Goal: Task Accomplishment & Management: Manage account settings

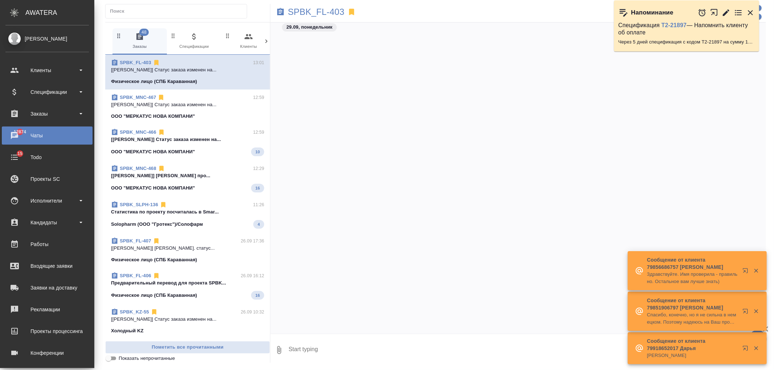
scroll to position [2822, 0]
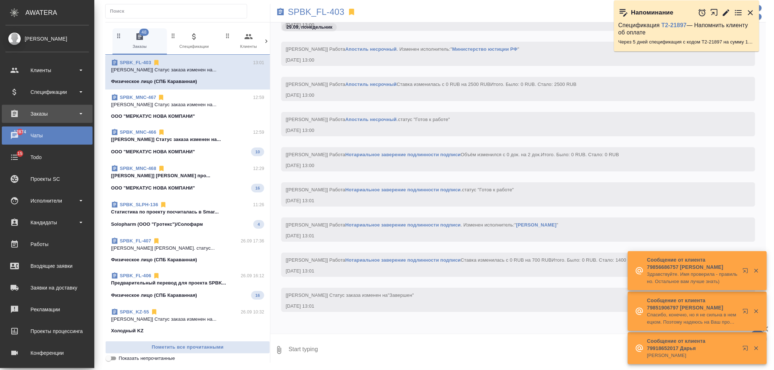
click at [63, 118] on div "Заказы" at bounding box center [46, 113] width 83 height 11
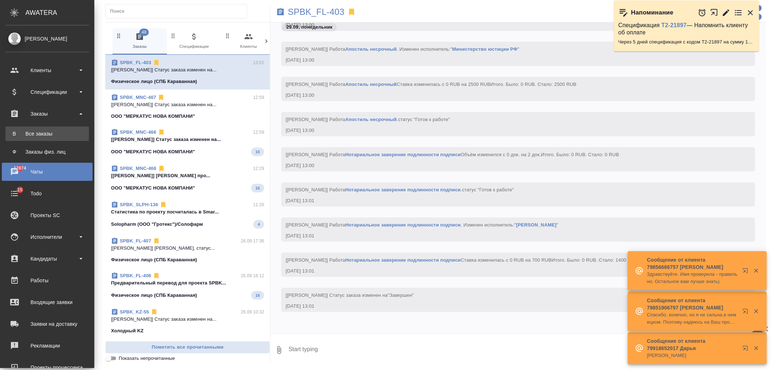
click at [64, 132] on div "Все заказы" at bounding box center [47, 133] width 76 height 7
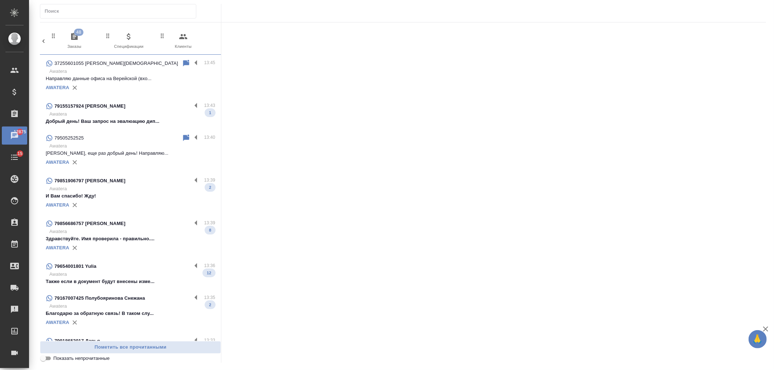
scroll to position [0, 323]
click at [143, 181] on div "79851906797 Светлана" at bounding box center [119, 181] width 146 height 9
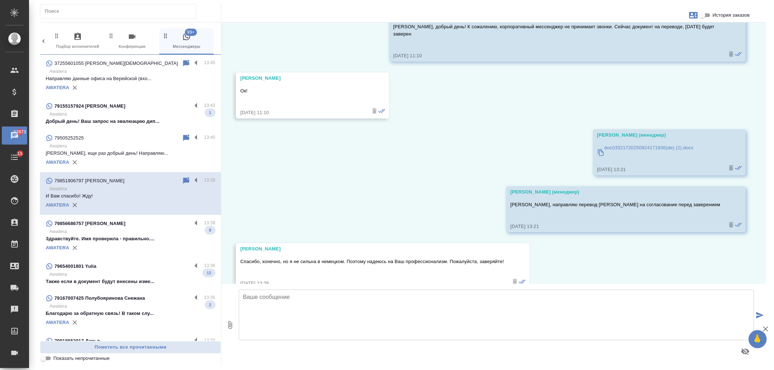
scroll to position [1374, 0]
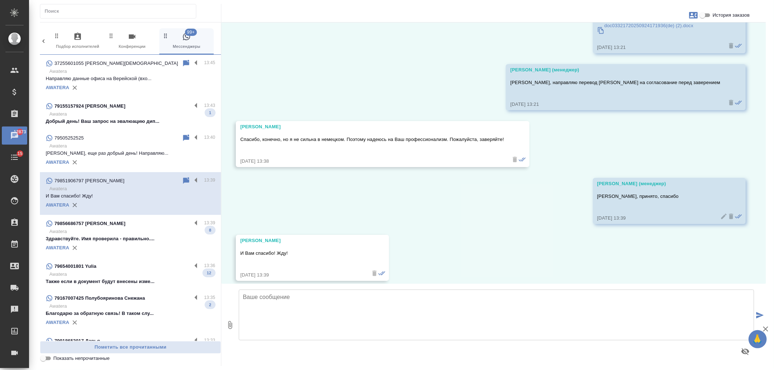
click at [143, 119] on p "Добрый день! Ваш запрос на эвалюацию дип..." at bounding box center [130, 121] width 169 height 7
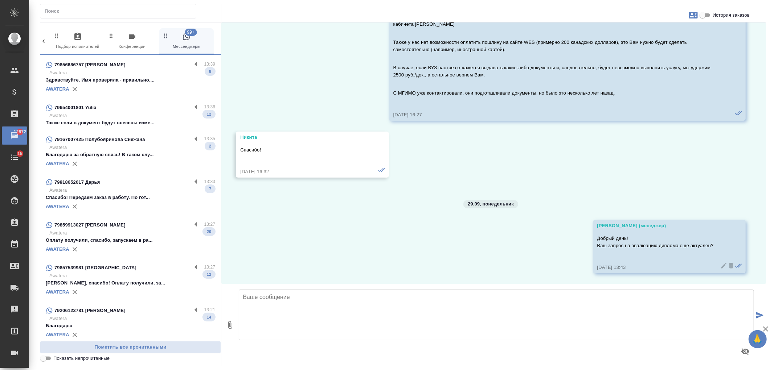
scroll to position [0, 0]
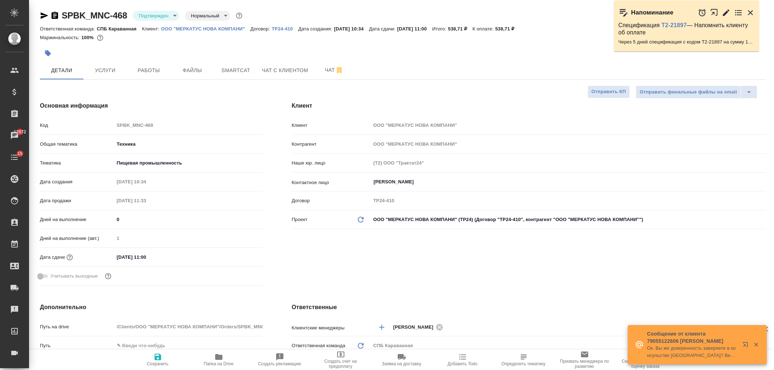
select select "RU"
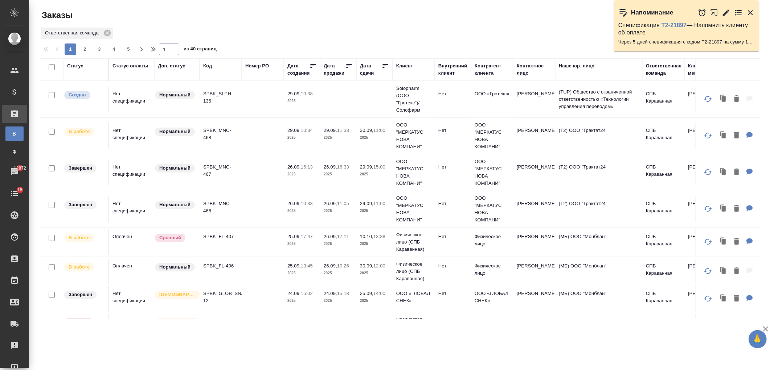
click at [242, 241] on td at bounding box center [263, 242] width 42 height 25
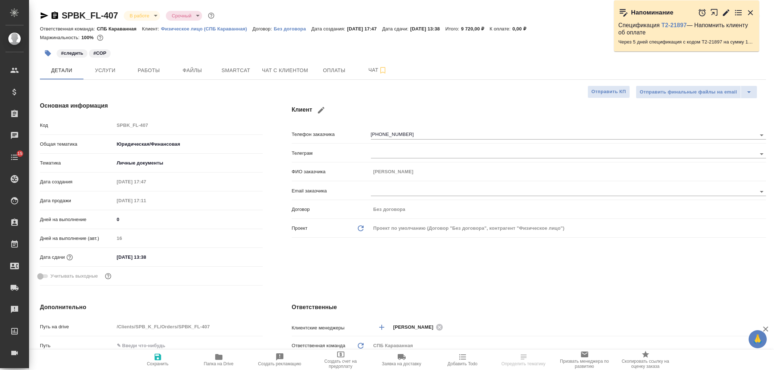
select select "RU"
click at [223, 357] on icon "button" at bounding box center [218, 357] width 9 height 9
select select "RU"
type textarea "x"
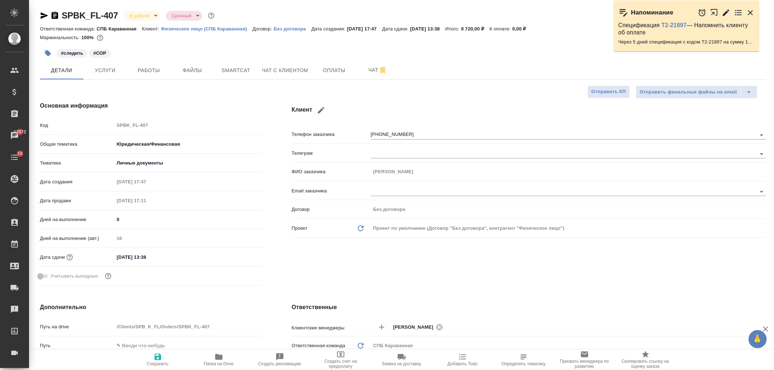
type textarea "x"
click at [305, 69] on span "Чат с клиентом" at bounding box center [285, 70] width 46 height 9
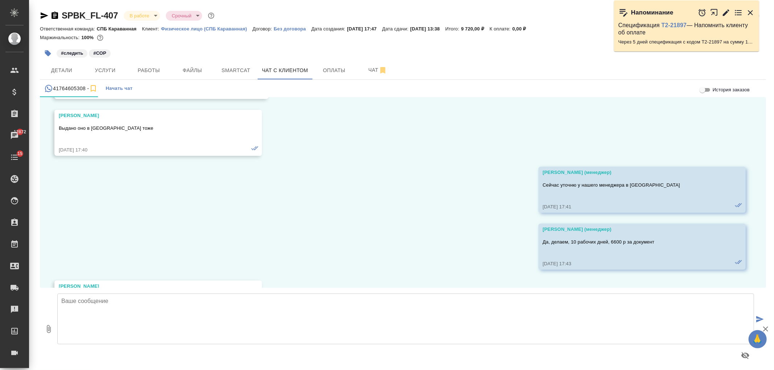
scroll to position [9865, 0]
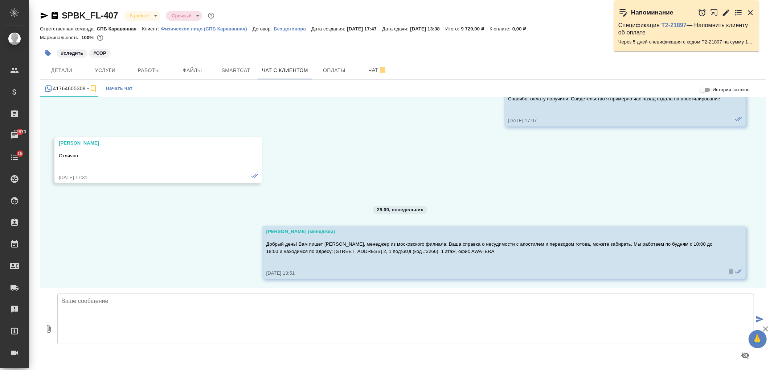
click at [252, 177] on icon at bounding box center [254, 175] width 7 height 7
click at [267, 327] on textarea at bounding box center [405, 319] width 697 height 51
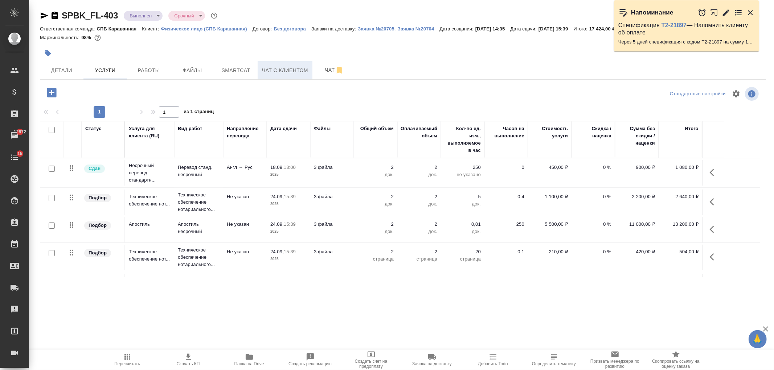
click at [296, 74] on span "Чат с клиентом" at bounding box center [285, 70] width 46 height 9
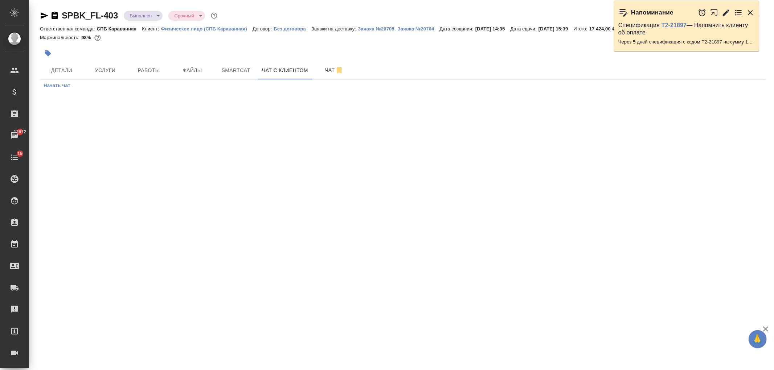
click at [753, 12] on icon "button" at bounding box center [750, 12] width 9 height 9
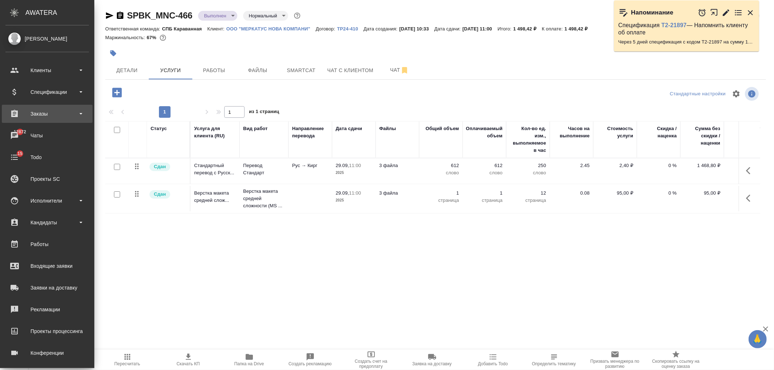
click at [57, 107] on div "Заказы" at bounding box center [47, 114] width 91 height 18
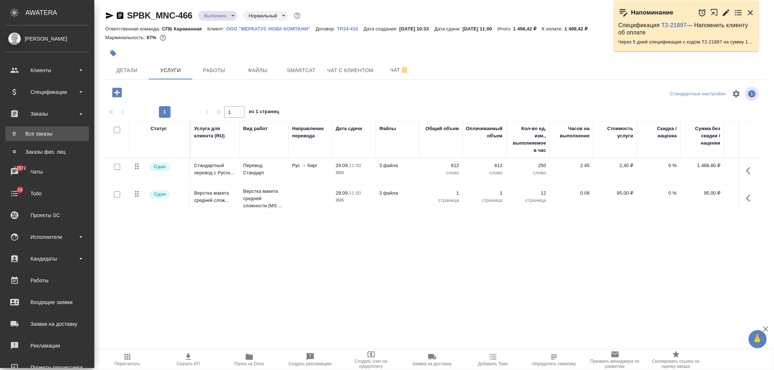
click at [61, 134] on div "Все заказы" at bounding box center [47, 133] width 76 height 7
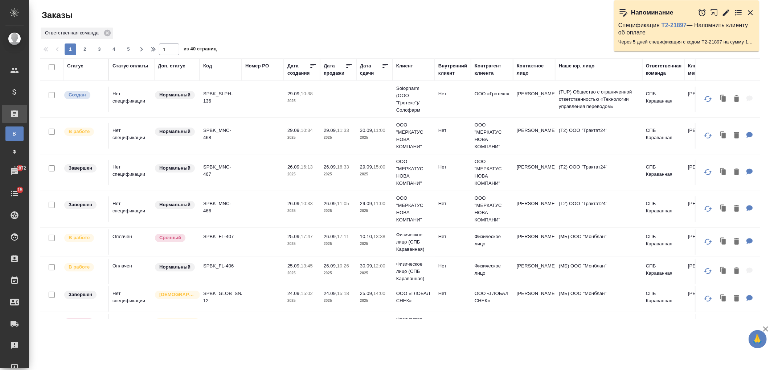
drag, startPoint x: 760, startPoint y: 86, endPoint x: 763, endPoint y: 95, distance: 9.5
click at [763, 95] on div "Статус Статус оплаты Доп. статус Код Номер PO Дата создания Дата продажи Дата с…" at bounding box center [403, 188] width 726 height 261
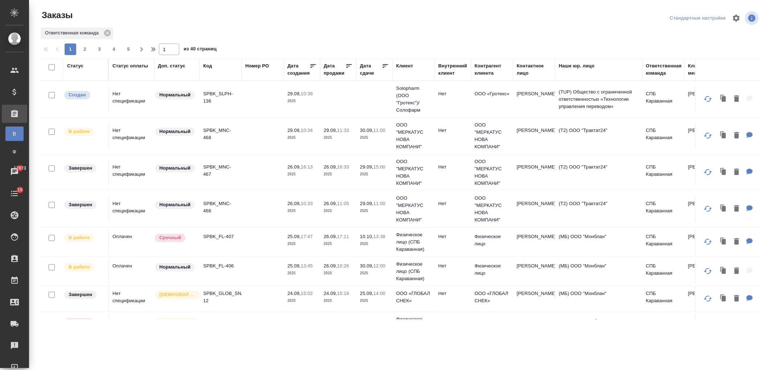
drag, startPoint x: 760, startPoint y: 107, endPoint x: 751, endPoint y: 131, distance: 25.5
click at [757, 110] on div "Статус Статус оплаты Доп. статус Код Номер PO Дата создания Дата продажи Дата с…" at bounding box center [403, 188] width 726 height 261
click at [155, 27] on div "Ответственная команда" at bounding box center [400, 33] width 720 height 13
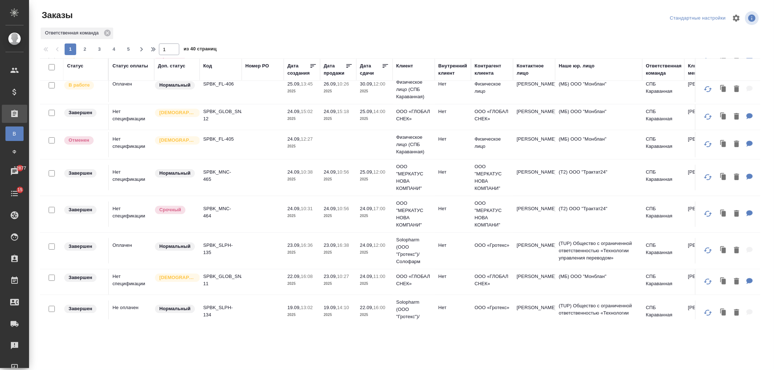
scroll to position [238, 0]
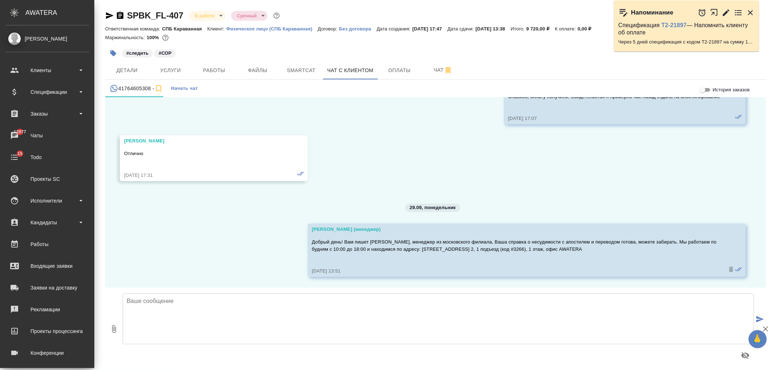
scroll to position [9879, 0]
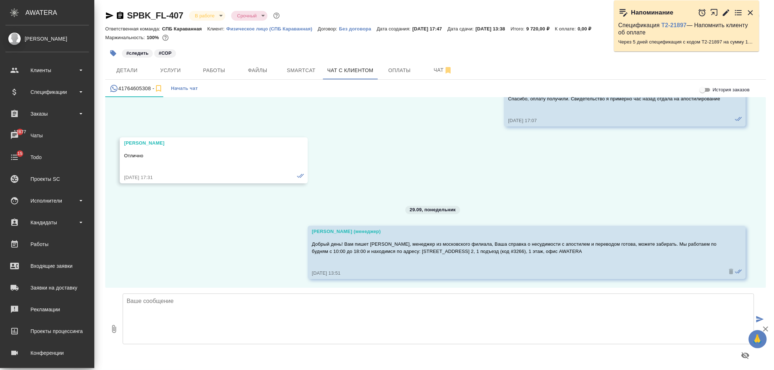
click at [179, 311] on textarea at bounding box center [438, 319] width 631 height 51
click at [110, 332] on icon "button" at bounding box center [114, 329] width 9 height 9
type input "C:\fakepath\doc01500320250926121153_ES_(Посольство Испании).doc"
click at [186, 305] on textarea at bounding box center [438, 319] width 631 height 51
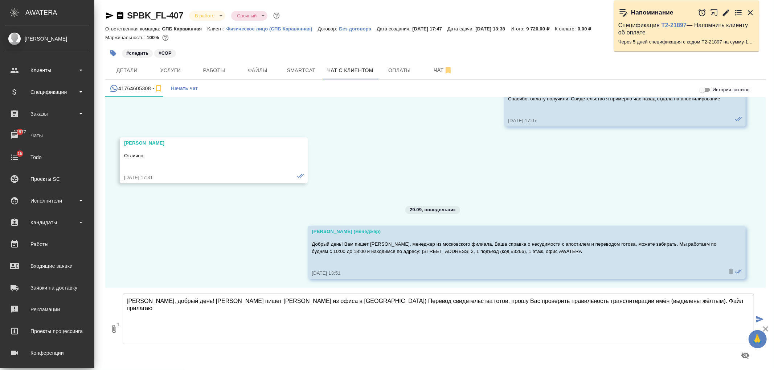
type textarea "Анна, добрый день! Вам пишет Арина из офиса в СПБ) Перевод свидетельства готов,…"
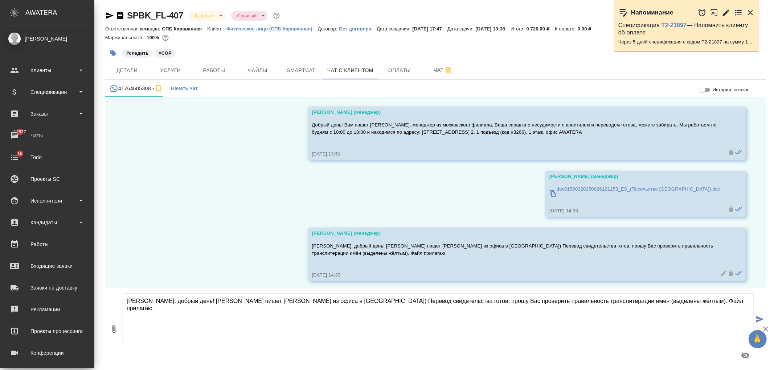
scroll to position [10000, 0]
click at [119, 69] on span "Детали" at bounding box center [127, 70] width 35 height 9
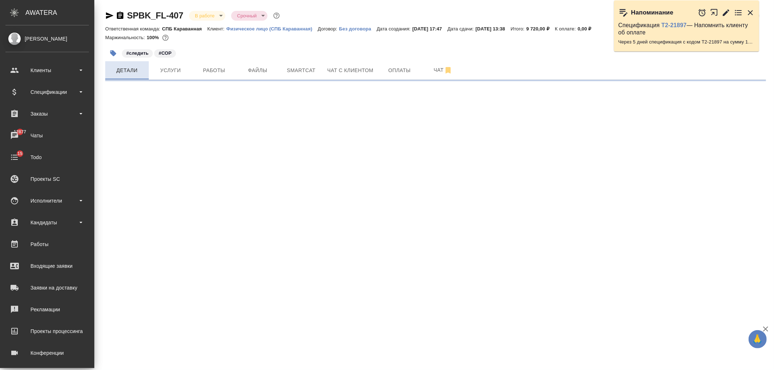
select select "RU"
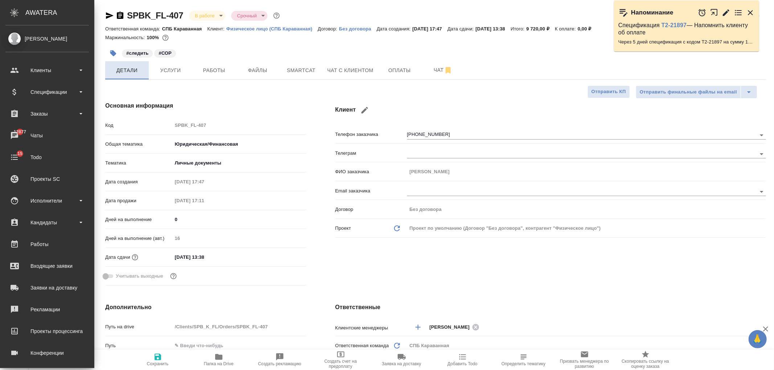
type textarea "x"
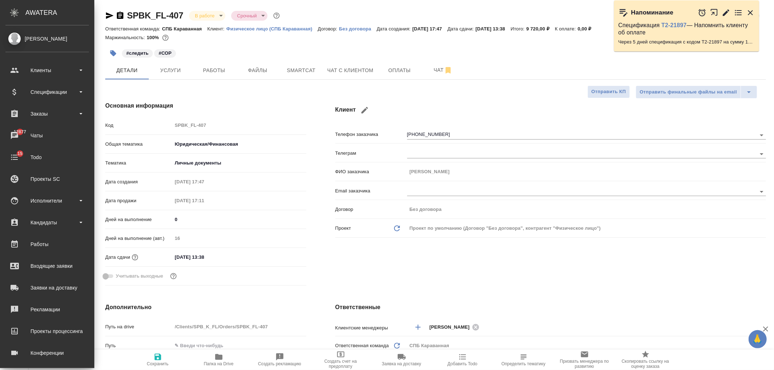
type textarea "x"
click at [342, 69] on span "Чат с клиентом" at bounding box center [350, 70] width 46 height 9
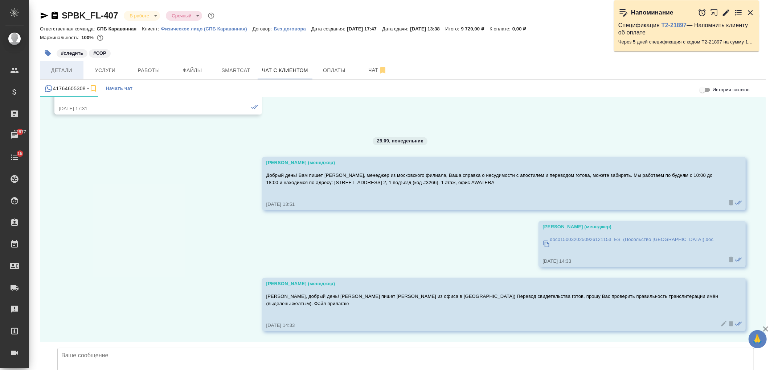
scroll to position [9978, 0]
click at [53, 66] on span "Детали" at bounding box center [61, 70] width 35 height 9
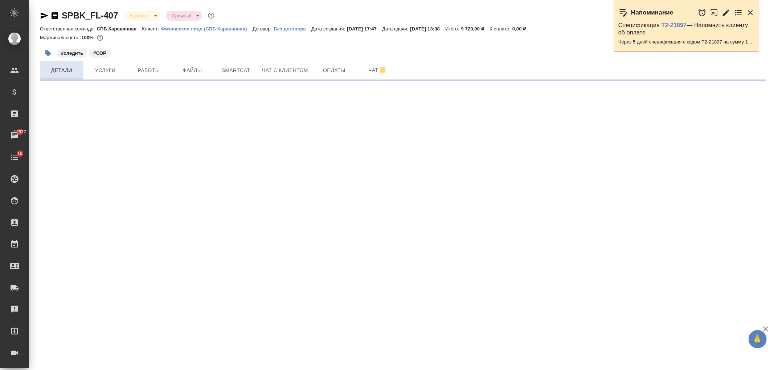
select select "RU"
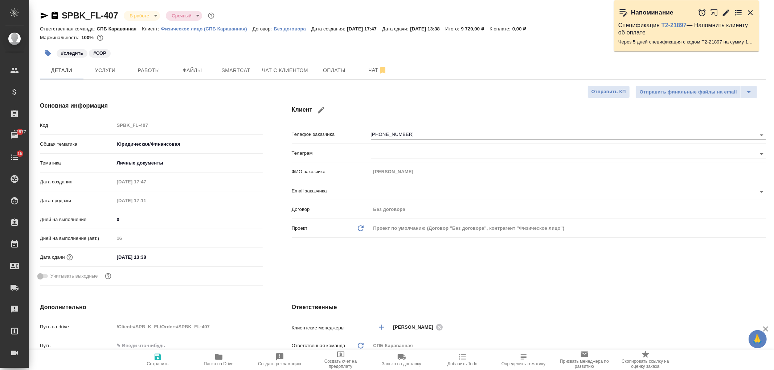
type textarea "x"
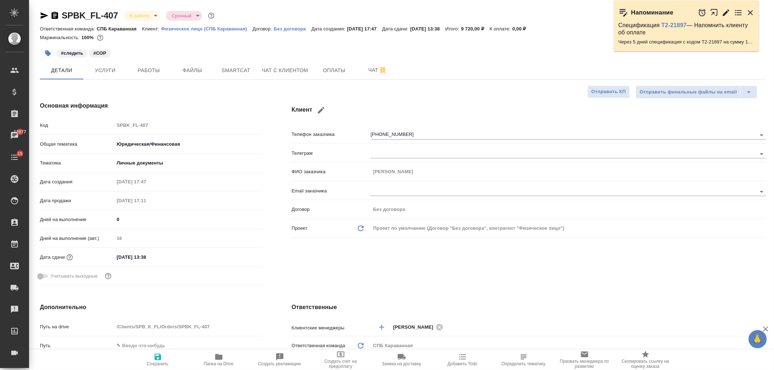
type textarea "x"
click at [257, 70] on button "Smartcat" at bounding box center [236, 70] width 44 height 18
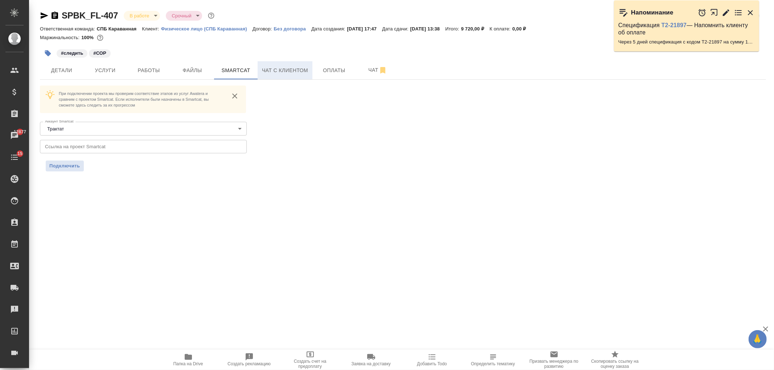
click at [274, 70] on span "Чат с клиентом" at bounding box center [285, 70] width 46 height 9
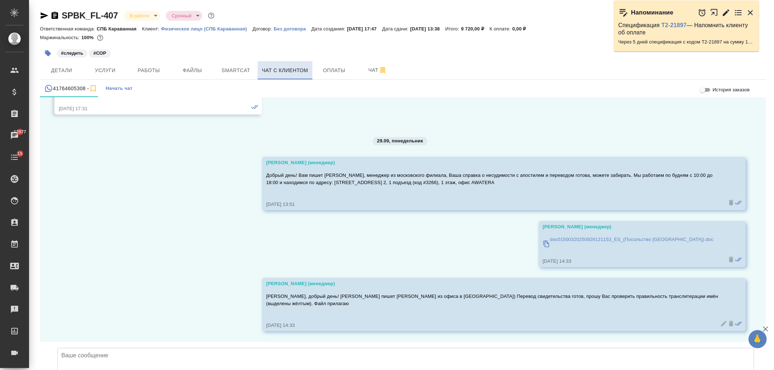
scroll to position [9978, 0]
click at [70, 67] on span "Детали" at bounding box center [61, 70] width 35 height 9
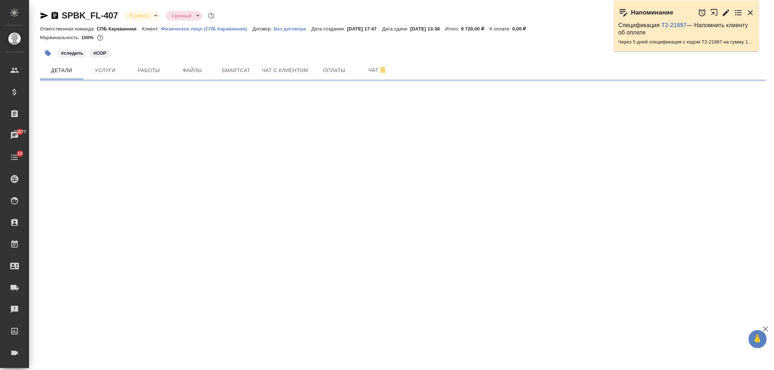
select select "RU"
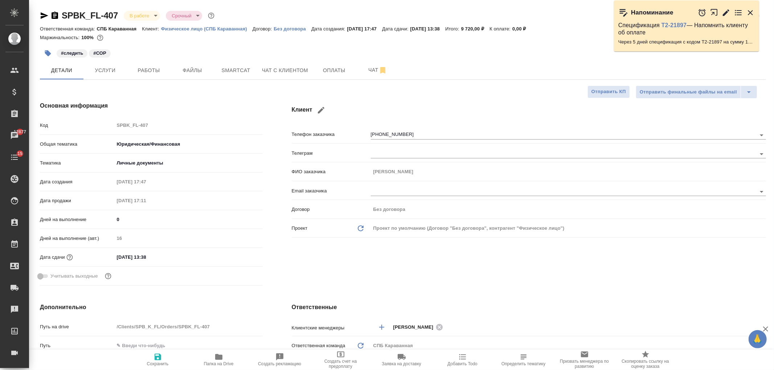
type textarea "x"
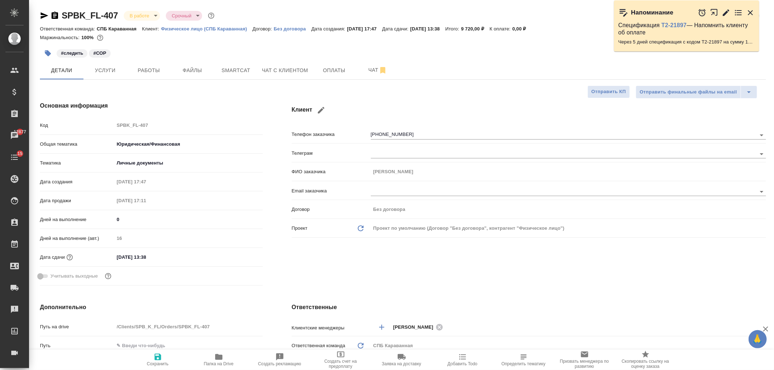
type textarea "x"
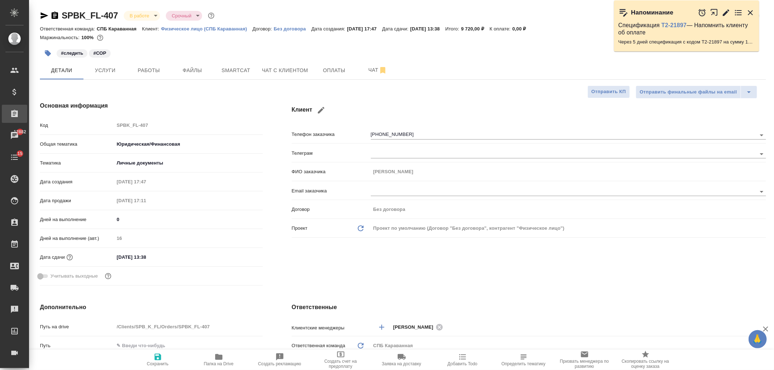
type textarea "x"
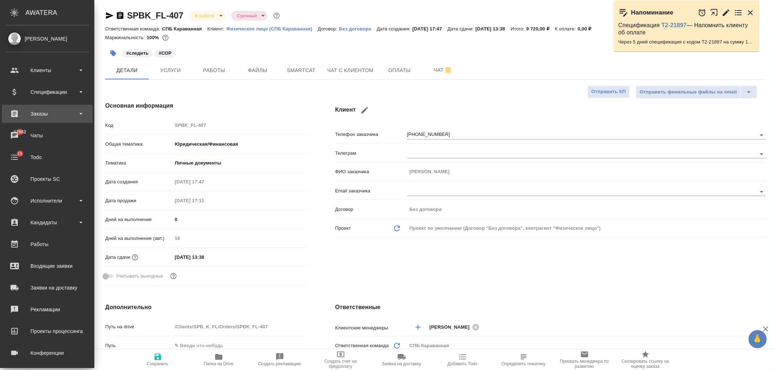
click at [46, 122] on div "Заказы" at bounding box center [47, 114] width 91 height 18
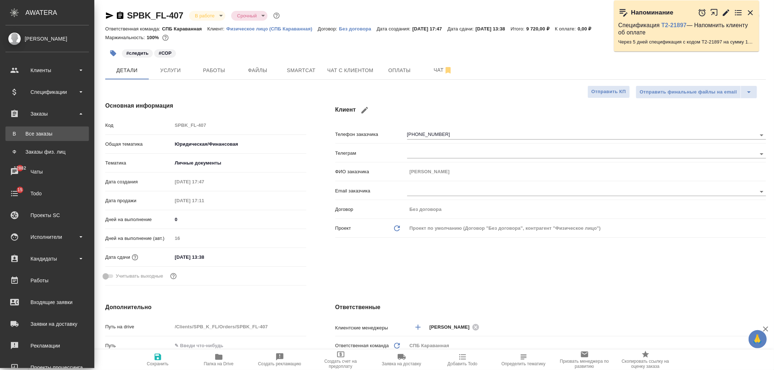
type textarea "x"
click at [61, 136] on div "Все заказы" at bounding box center [47, 133] width 76 height 7
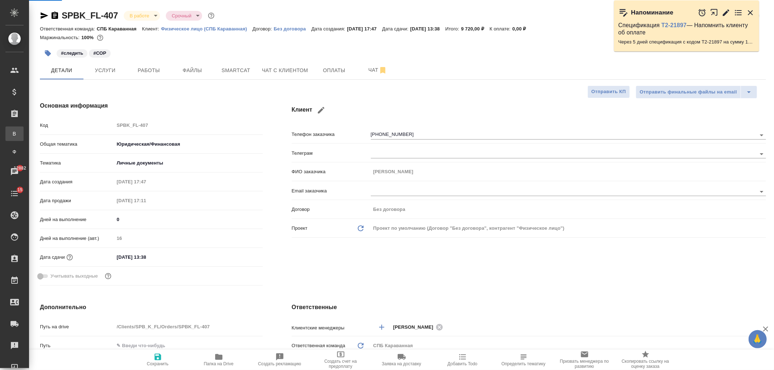
type textarea "x"
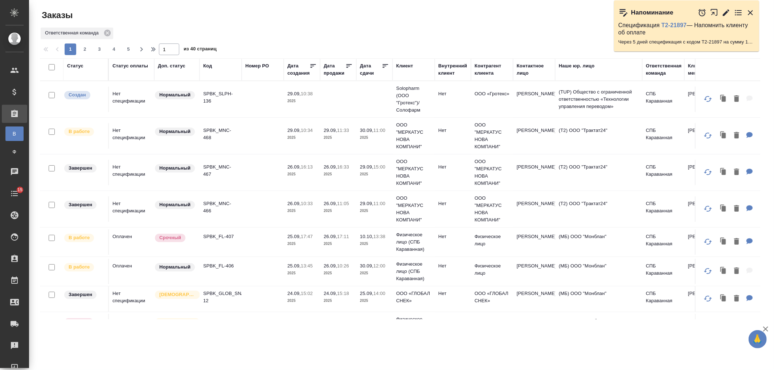
click at [254, 274] on td at bounding box center [263, 271] width 42 height 25
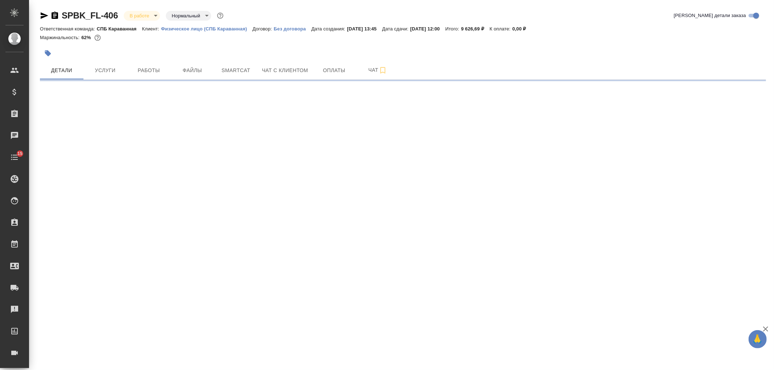
select select "RU"
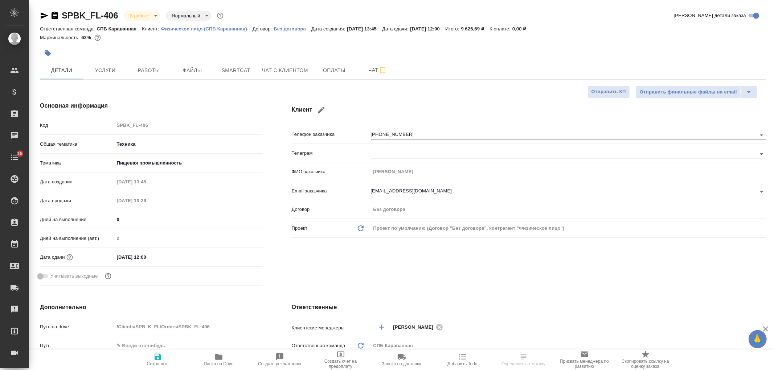
type textarea "x"
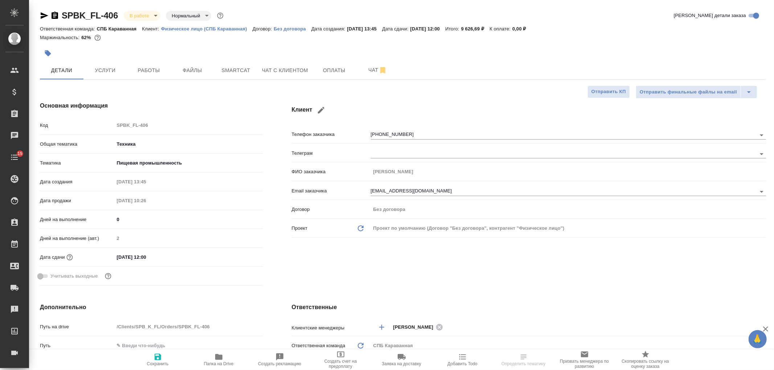
type textarea "x"
click at [115, 74] on span "Услуги" at bounding box center [105, 70] width 35 height 9
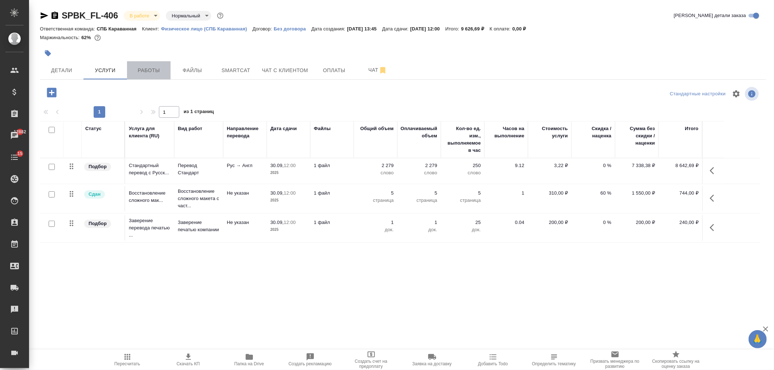
click at [158, 73] on span "Работы" at bounding box center [148, 70] width 35 height 9
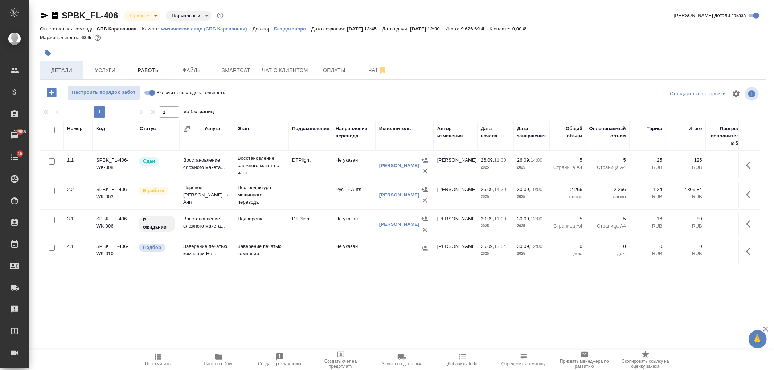
click at [55, 74] on span "Детали" at bounding box center [61, 70] width 35 height 9
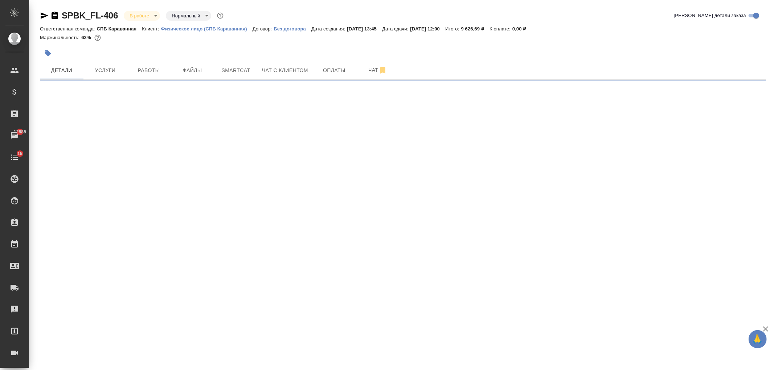
select select "RU"
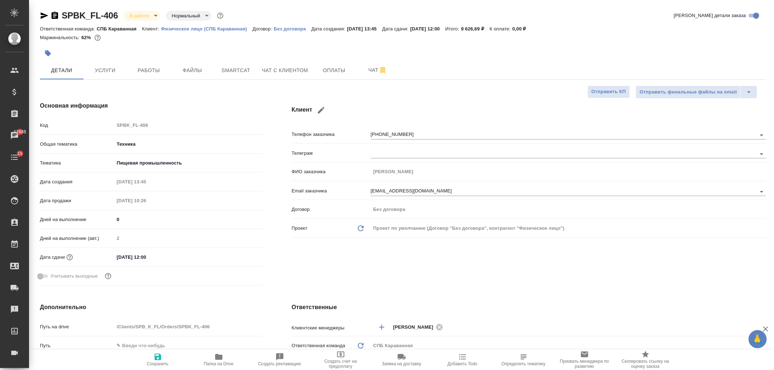
type textarea "x"
click at [120, 73] on span "Услуги" at bounding box center [105, 70] width 35 height 9
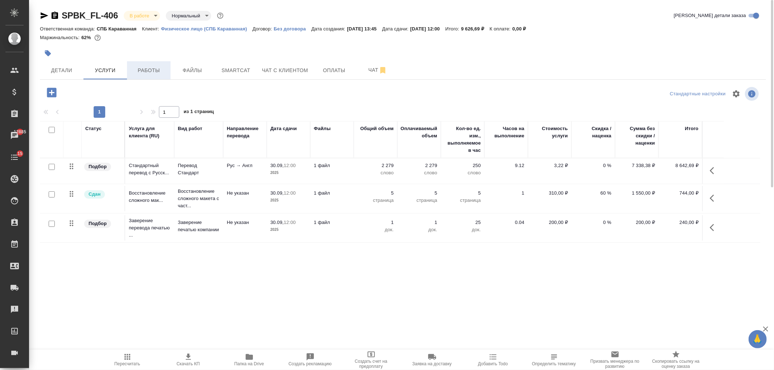
click at [155, 69] on span "Работы" at bounding box center [148, 70] width 35 height 9
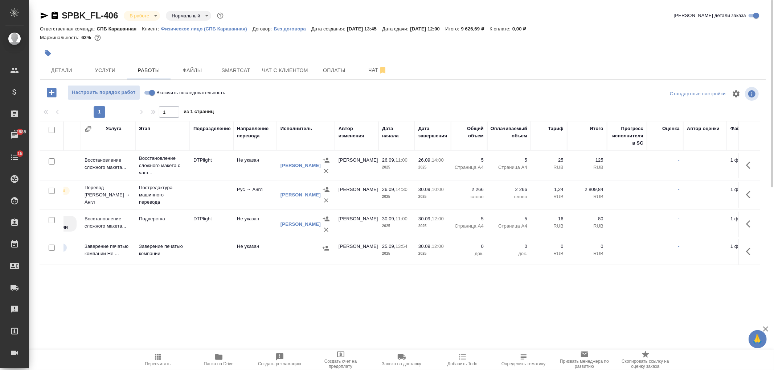
scroll to position [0, 130]
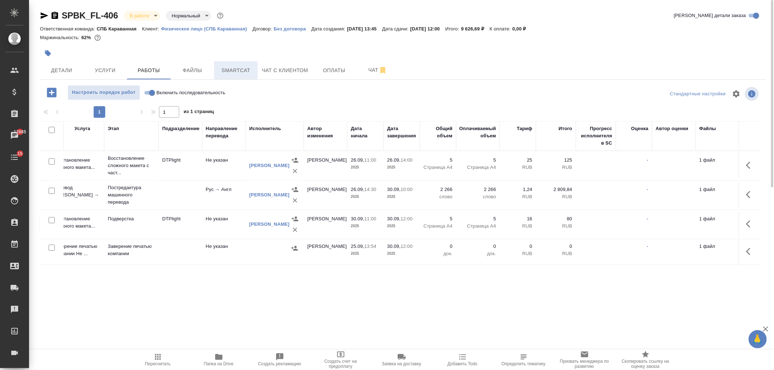
click at [222, 61] on button "Smartcat" at bounding box center [236, 70] width 44 height 18
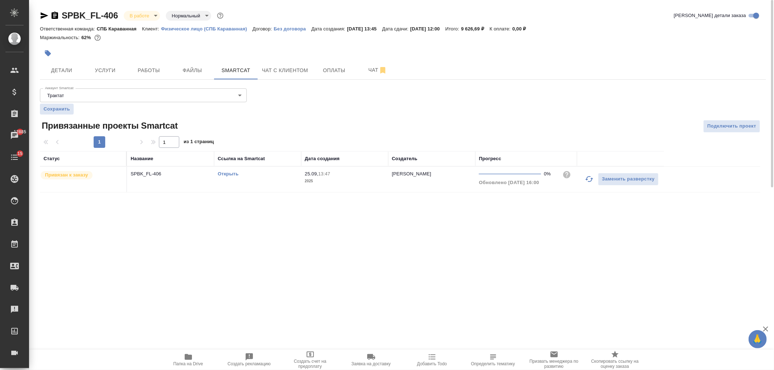
click at [586, 180] on icon "button" at bounding box center [589, 179] width 8 height 6
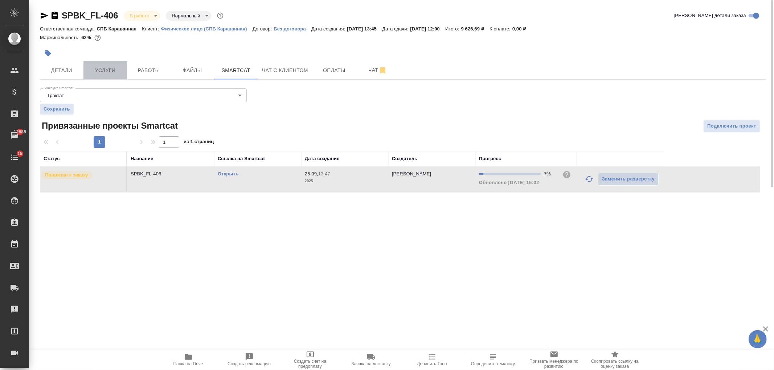
click at [98, 68] on span "Услуги" at bounding box center [105, 70] width 35 height 9
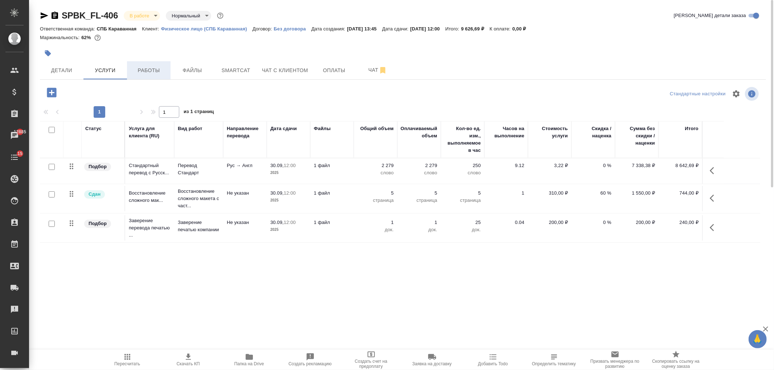
click at [139, 70] on span "Работы" at bounding box center [148, 70] width 35 height 9
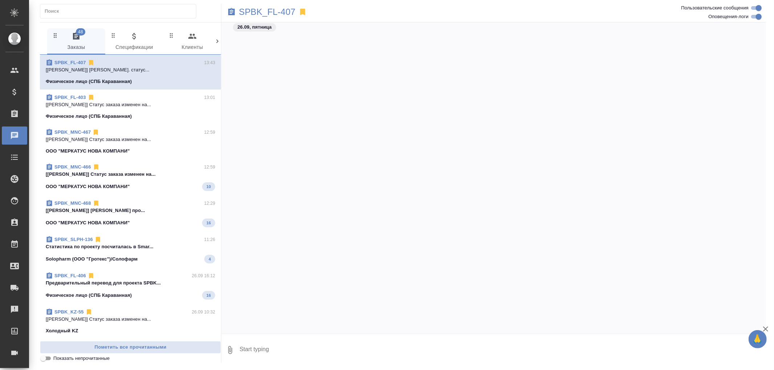
scroll to position [832, 0]
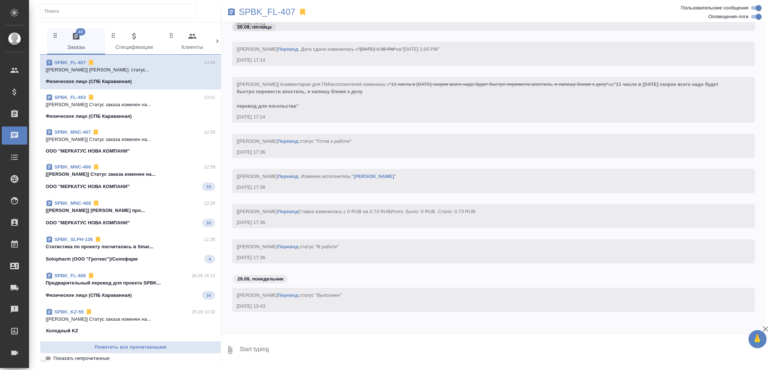
click at [215, 40] on icon at bounding box center [217, 41] width 7 height 7
click at [213, 41] on icon "button" at bounding box center [213, 36] width 9 height 9
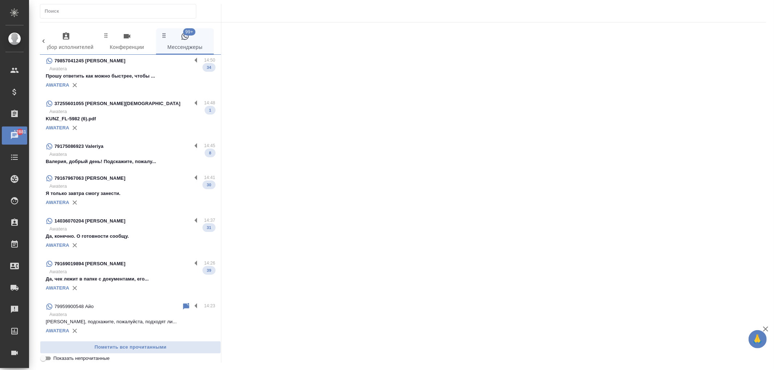
scroll to position [0, 0]
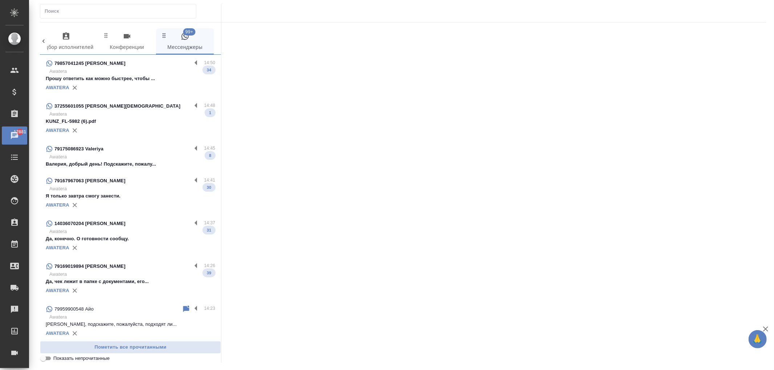
click at [35, 49] on div "48 Заказы 0 Спецификации 0 Клиенты 0 Входящие 0 Тендеры 0 Исполнители 0 Подбор …" at bounding box center [403, 183] width 736 height 367
click at [41, 43] on icon at bounding box center [43, 41] width 7 height 7
click at [53, 44] on span "48 Заказы" at bounding box center [47, 42] width 49 height 20
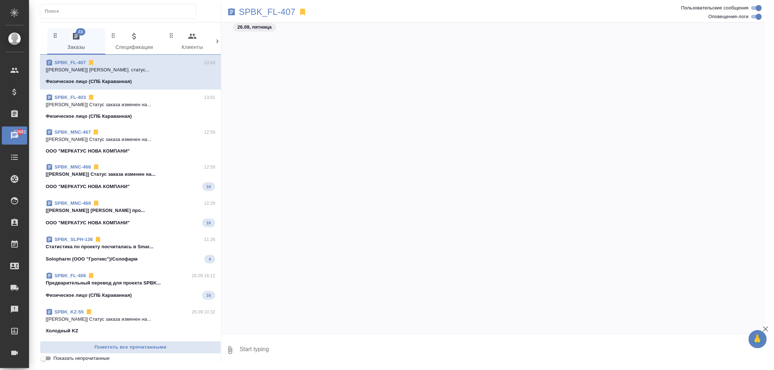
scroll to position [832, 0]
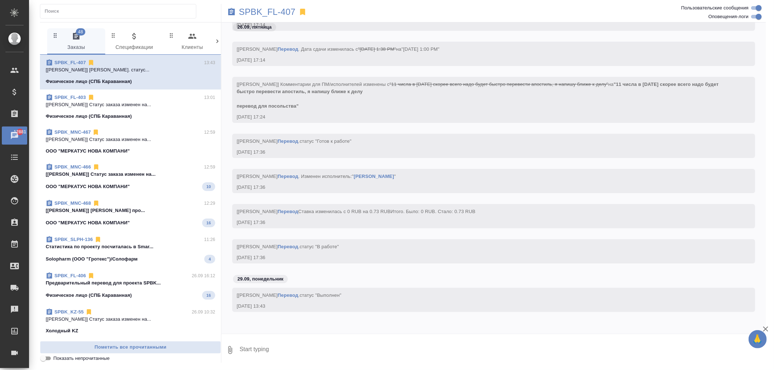
click at [217, 42] on icon at bounding box center [217, 42] width 2 height 4
click at [195, 41] on span "99+ Мессенджеры" at bounding box center [184, 42] width 49 height 20
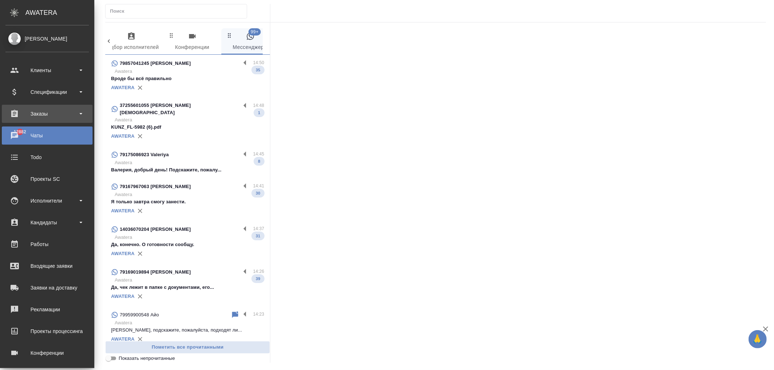
click at [45, 115] on div "Заказы" at bounding box center [46, 113] width 83 height 11
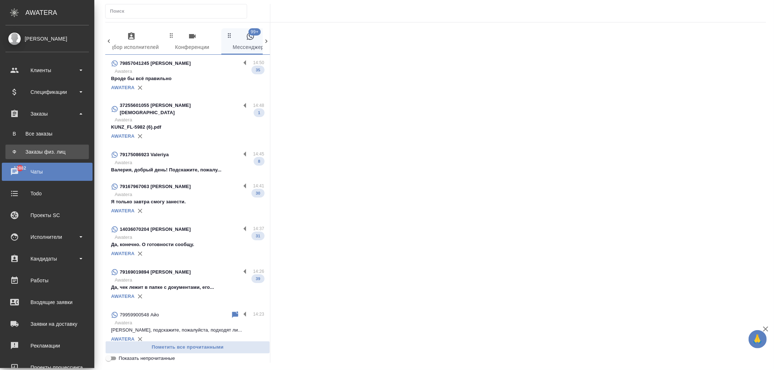
click at [60, 151] on div "Заказы физ. лиц" at bounding box center [47, 151] width 76 height 7
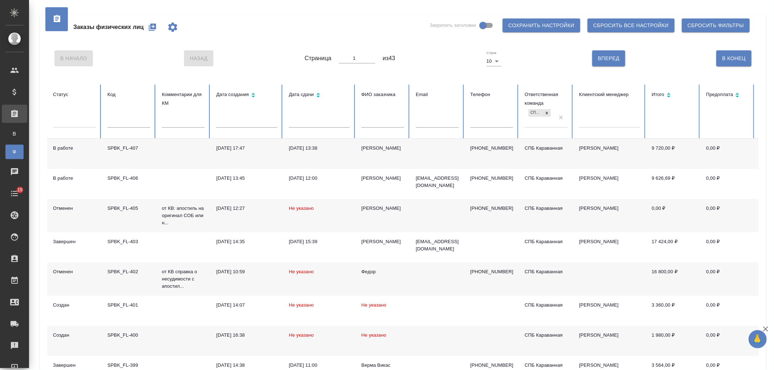
click at [400, 158] on td "[PERSON_NAME]" at bounding box center [383, 154] width 54 height 30
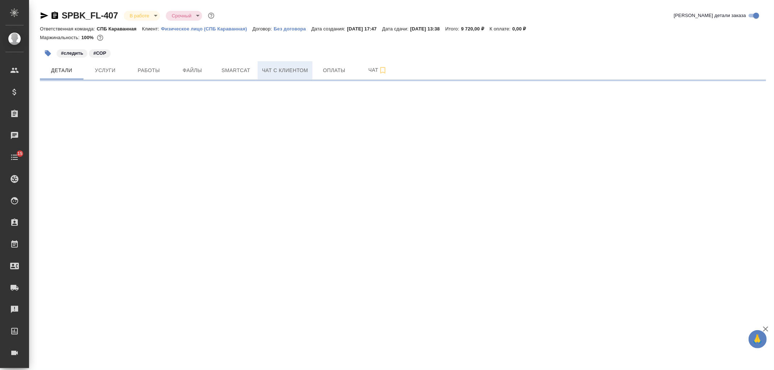
select select "RU"
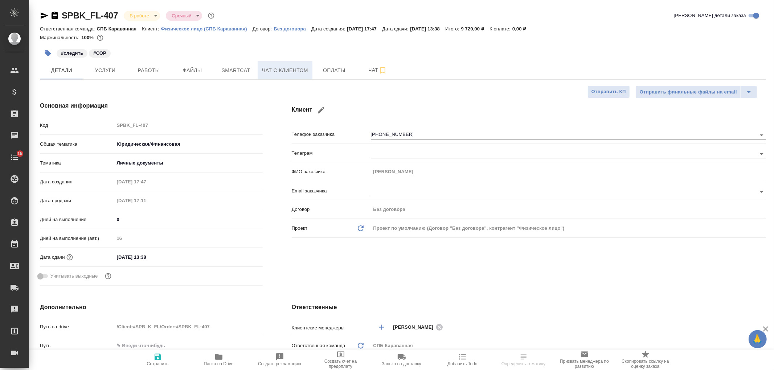
click at [294, 70] on span "Чат с клиентом" at bounding box center [285, 70] width 46 height 9
type textarea "x"
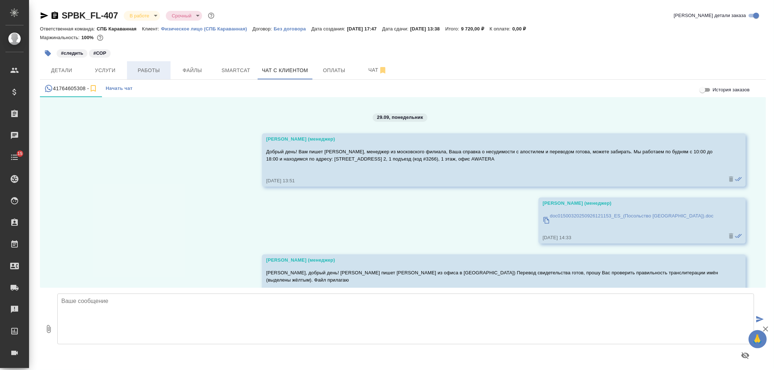
scroll to position [9978, 0]
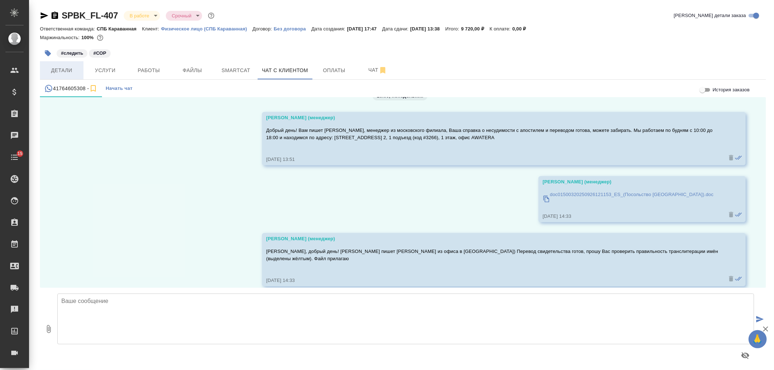
click at [65, 68] on span "Детали" at bounding box center [61, 70] width 35 height 9
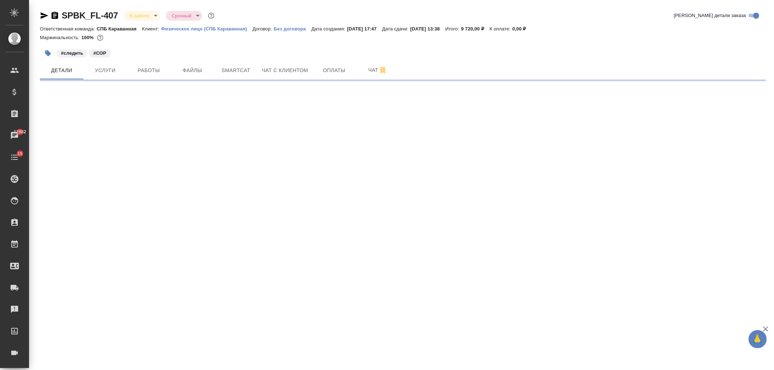
select select "RU"
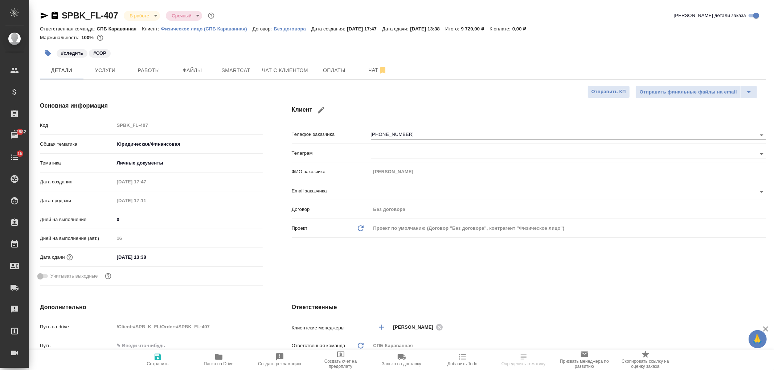
type textarea "x"
select select "RU"
type textarea "x"
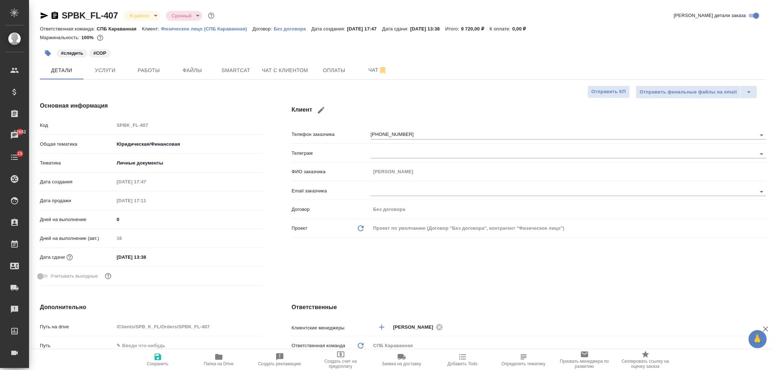
type textarea "x"
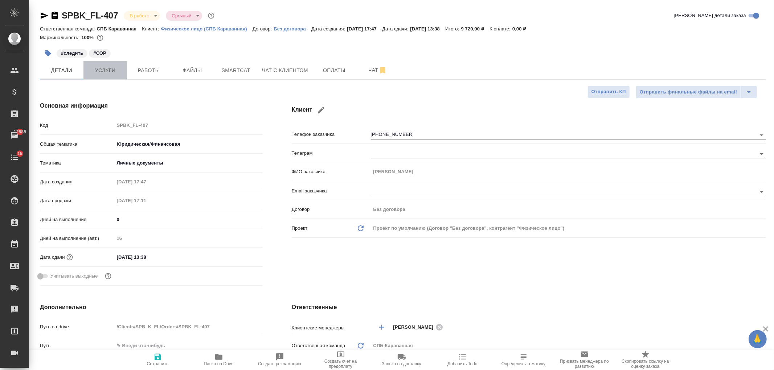
click at [103, 74] on span "Услуги" at bounding box center [105, 70] width 35 height 9
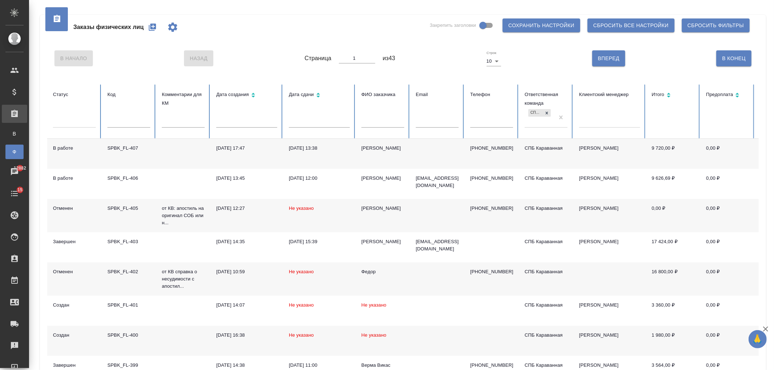
drag, startPoint x: 774, startPoint y: 35, endPoint x: 774, endPoint y: 22, distance: 12.7
click at [774, 22] on div "Заказы физических лиц Закрепить заголовки Сохранить настройки Сбросить все наст…" at bounding box center [401, 244] width 745 height 488
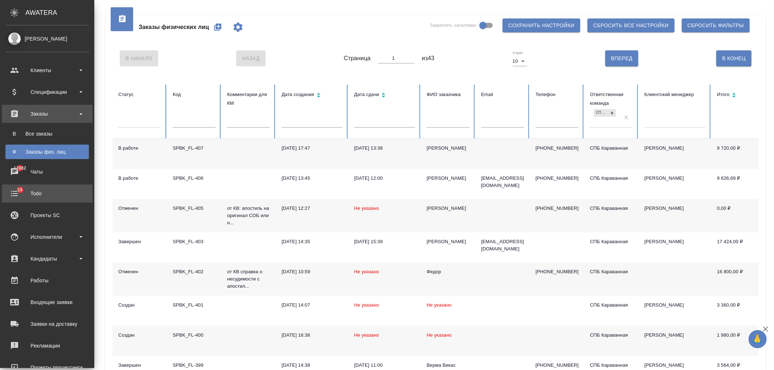
click at [53, 194] on div "Todo" at bounding box center [46, 193] width 83 height 11
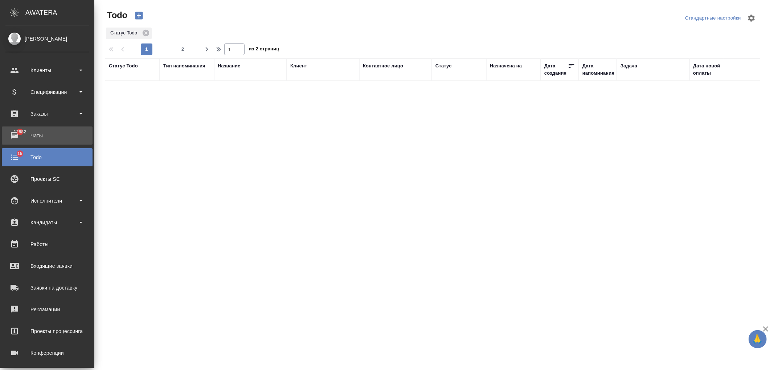
click at [9, 136] on div "Чаты" at bounding box center [46, 135] width 83 height 11
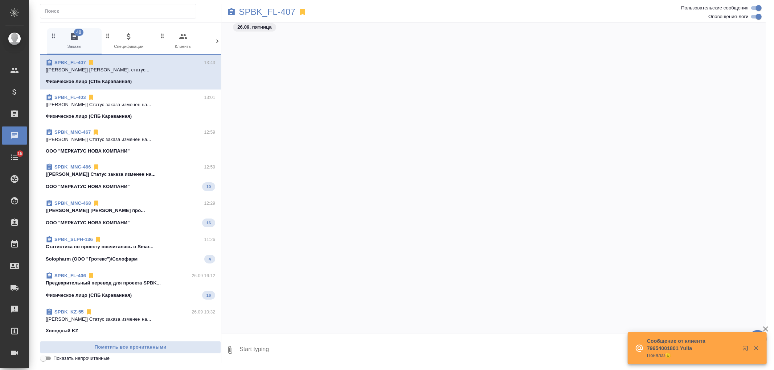
scroll to position [832, 0]
